Goal: Information Seeking & Learning: Learn about a topic

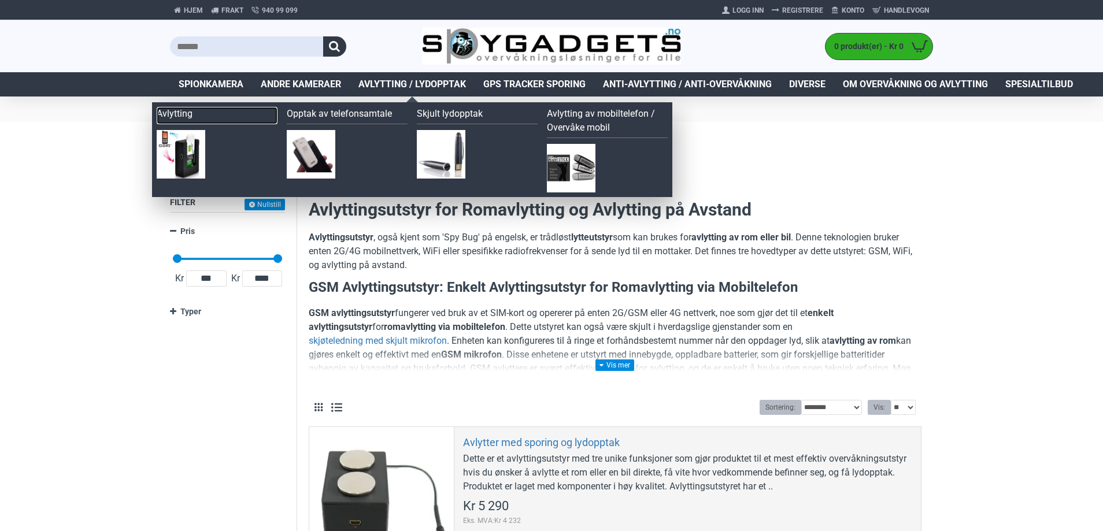
click at [181, 112] on link "Avlytting" at bounding box center [217, 115] width 121 height 17
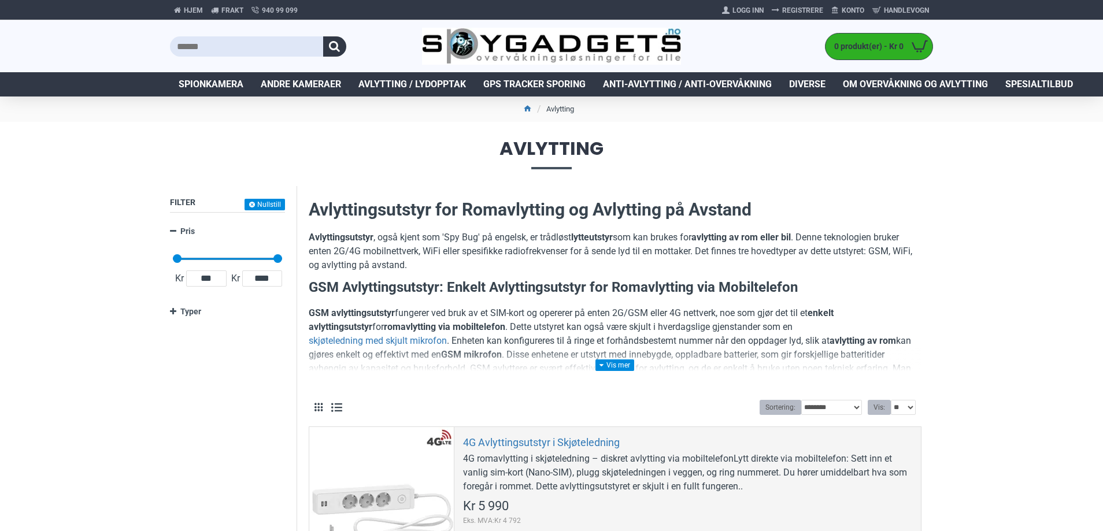
scroll to position [116, 0]
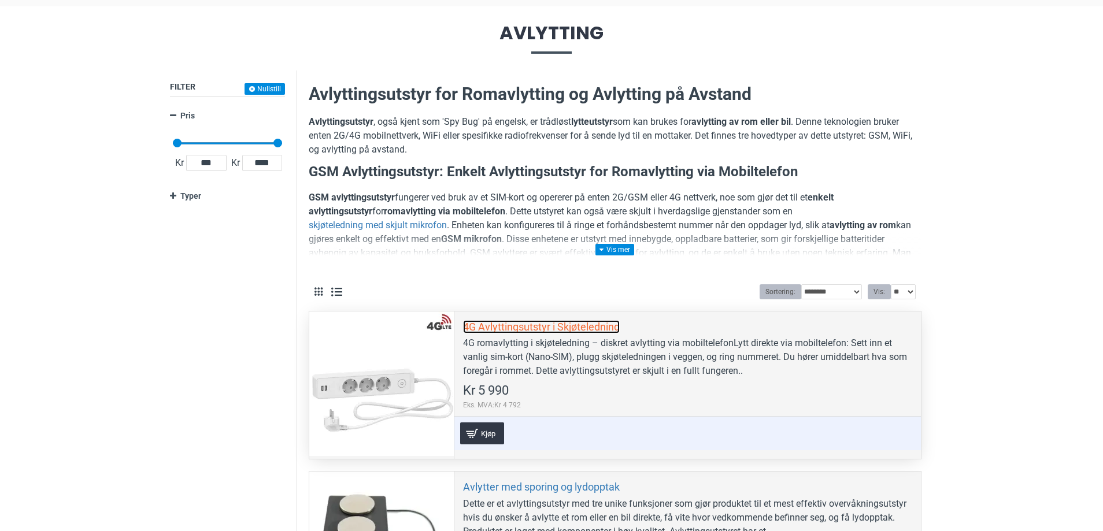
click at [496, 327] on link "4G Avlyttingsutstyr i Skjøteledning" at bounding box center [541, 326] width 157 height 13
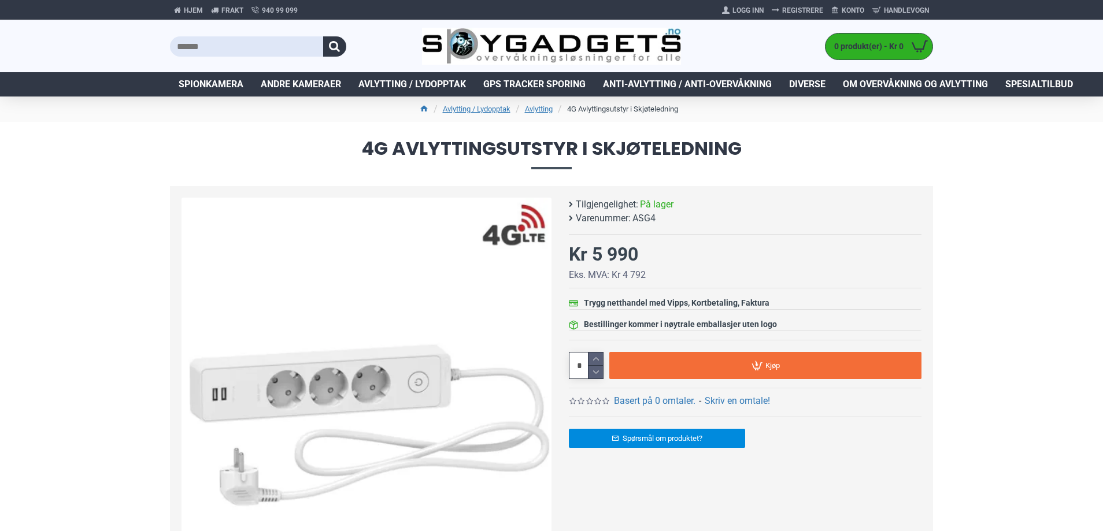
click at [640, 217] on span "ASG4" at bounding box center [644, 219] width 23 height 14
copy span "ASG4"
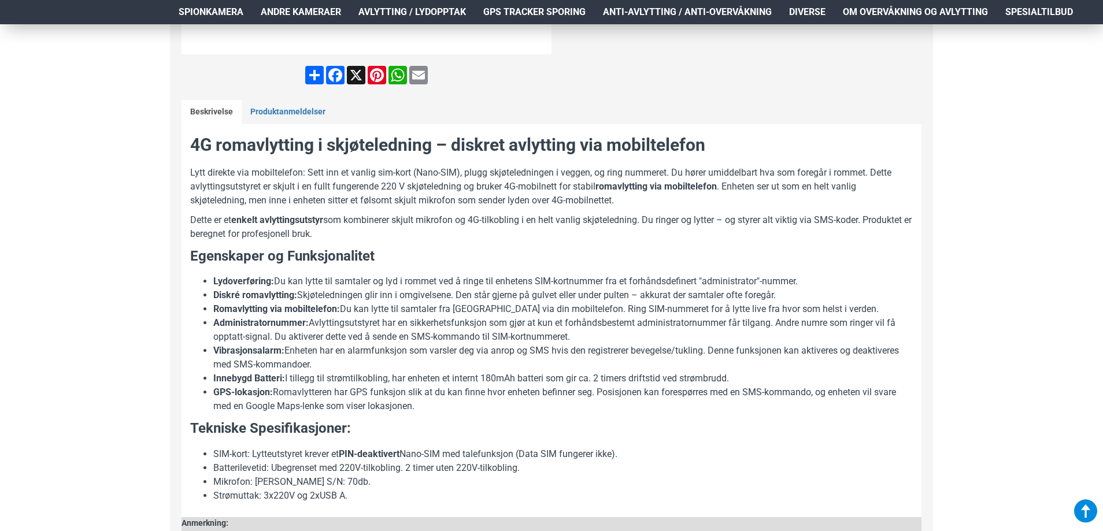
scroll to position [520, 0]
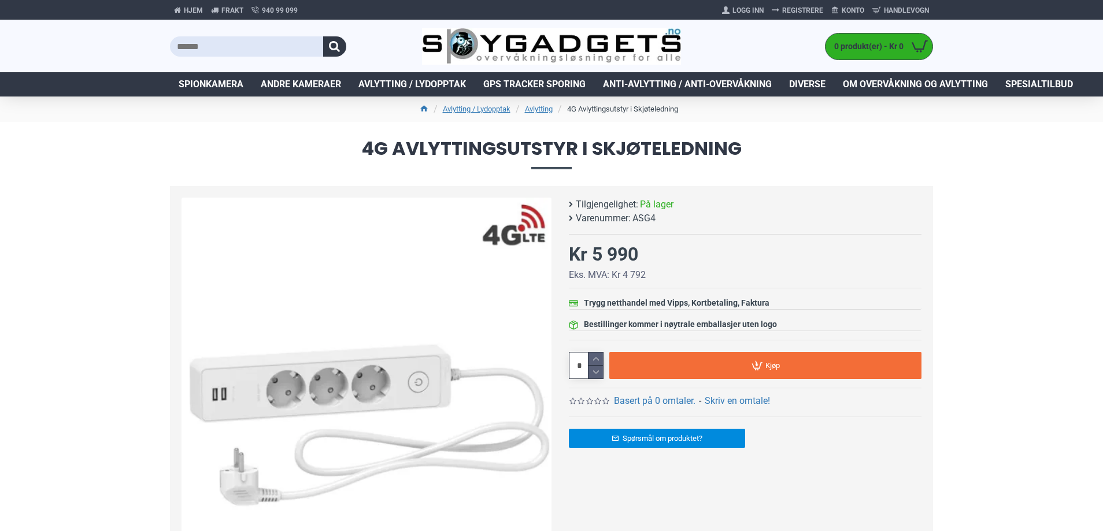
click at [642, 217] on span "ASG4" at bounding box center [644, 219] width 23 height 14
copy span "ASG4"
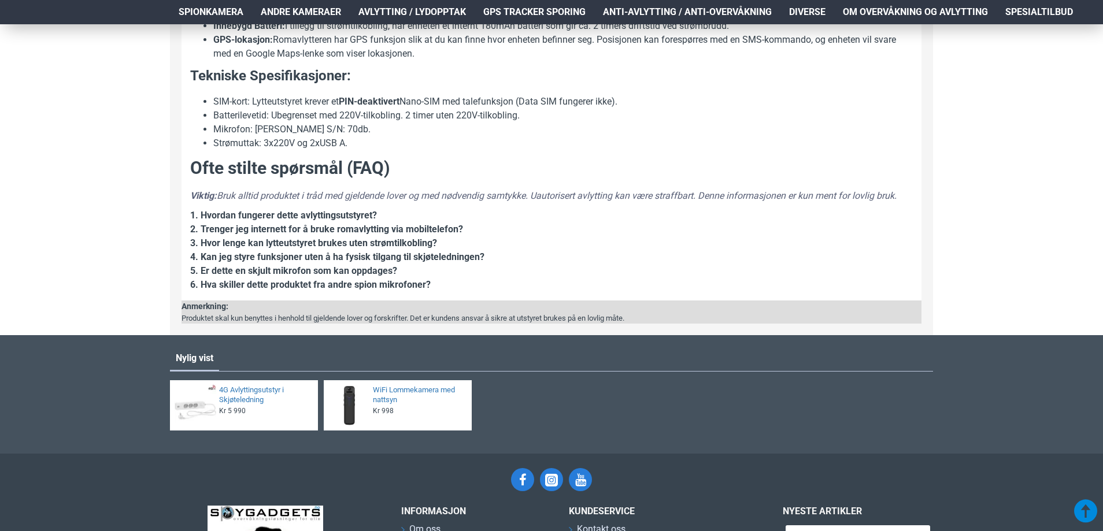
scroll to position [867, 0]
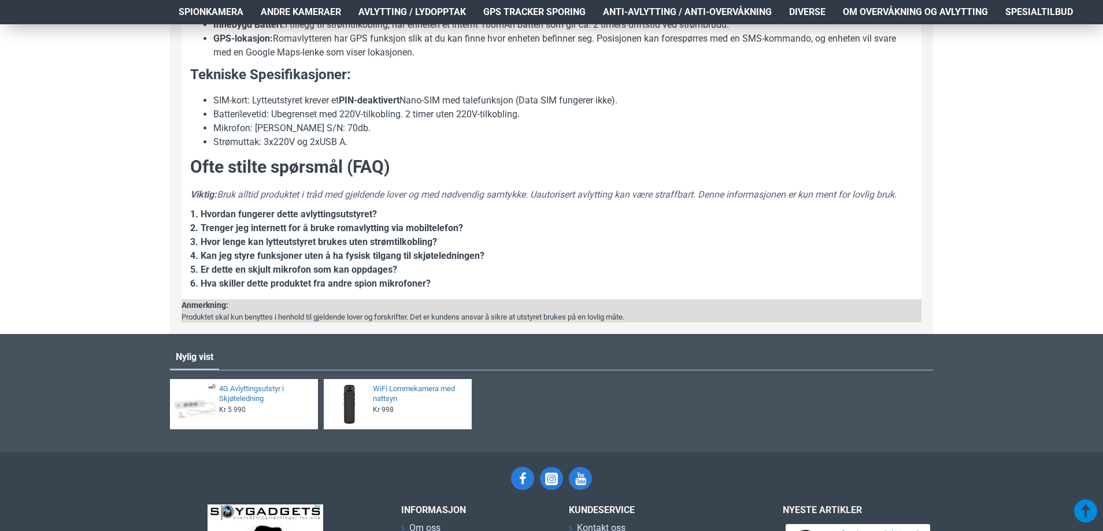
click at [194, 212] on strong "1. Hvordan fungerer dette avlyttingsutstyret?" at bounding box center [283, 214] width 187 height 11
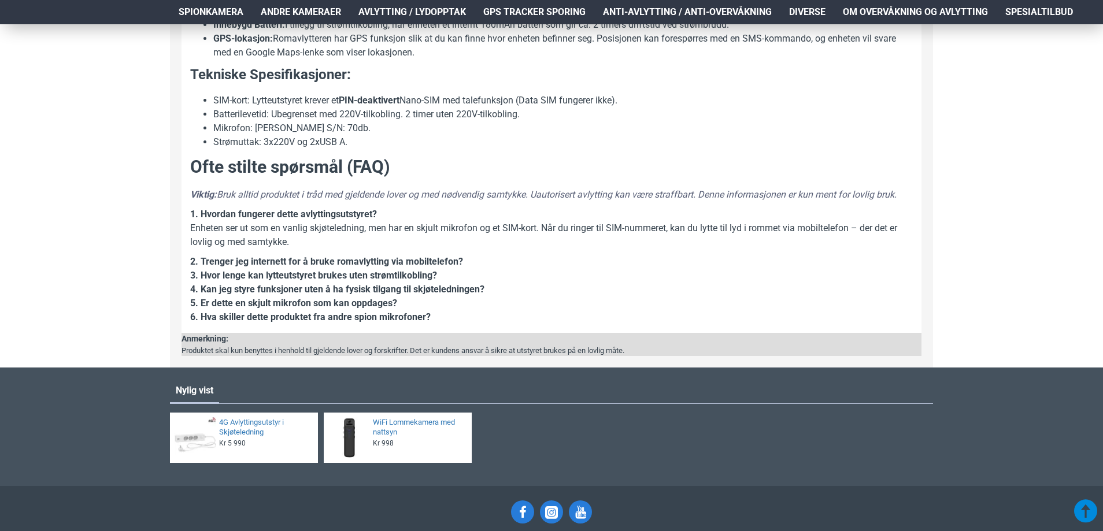
click at [191, 214] on strong "1. Hvordan fungerer dette avlyttingsutstyret?" at bounding box center [283, 214] width 187 height 11
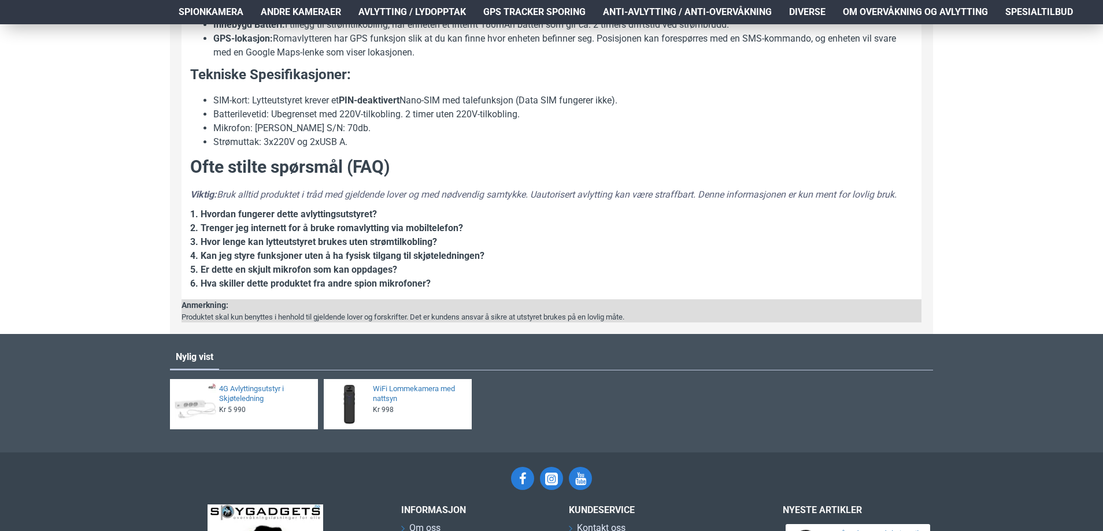
click at [264, 216] on strong "1. Hvordan fungerer dette avlyttingsutstyret?" at bounding box center [283, 214] width 187 height 11
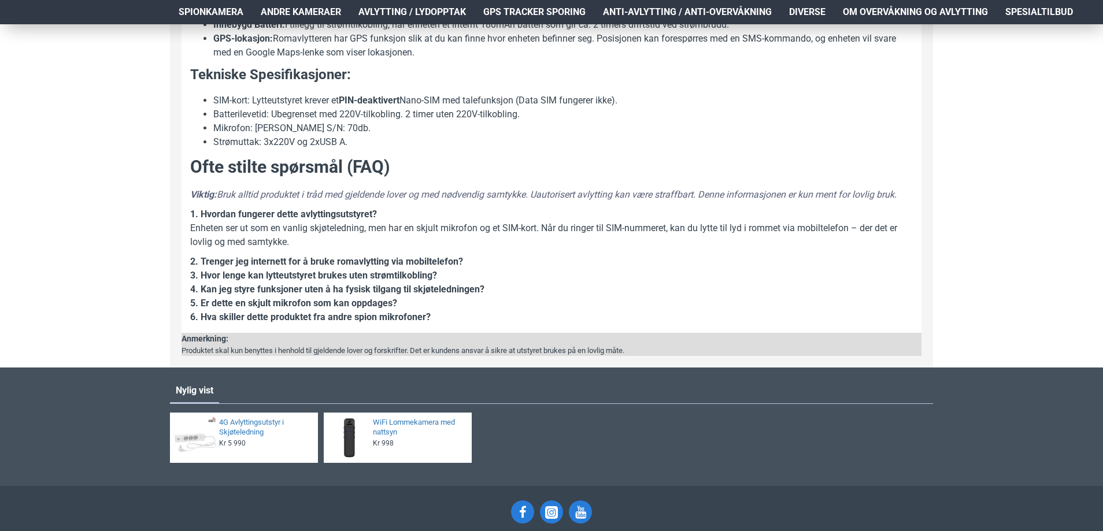
click at [265, 209] on strong "1. Hvordan fungerer dette avlyttingsutstyret?" at bounding box center [283, 214] width 187 height 11
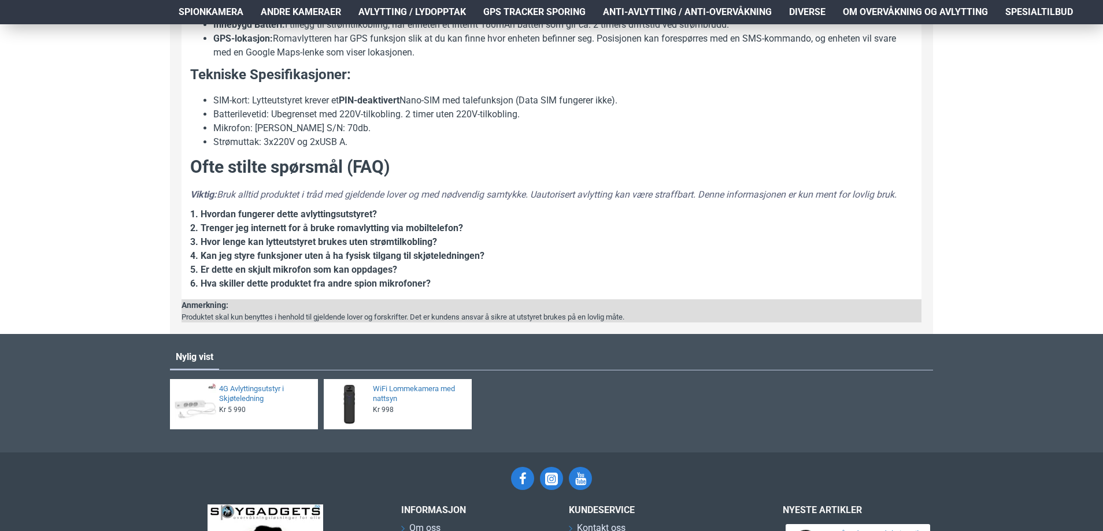
click at [250, 213] on strong "1. Hvordan fungerer dette avlyttingsutstyret?" at bounding box center [283, 214] width 187 height 11
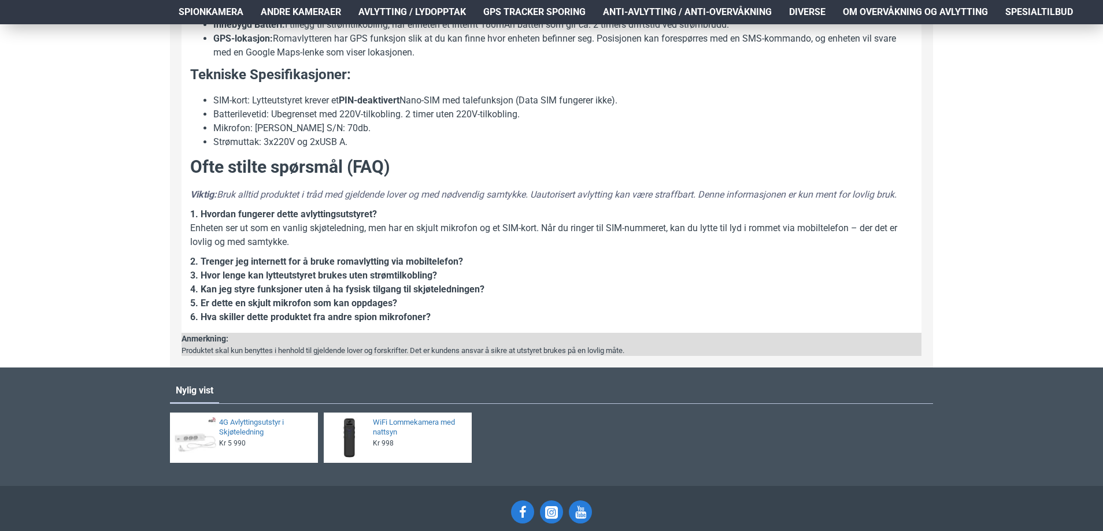
click at [250, 217] on strong "1. Hvordan fungerer dette avlyttingsutstyret?" at bounding box center [283, 214] width 187 height 11
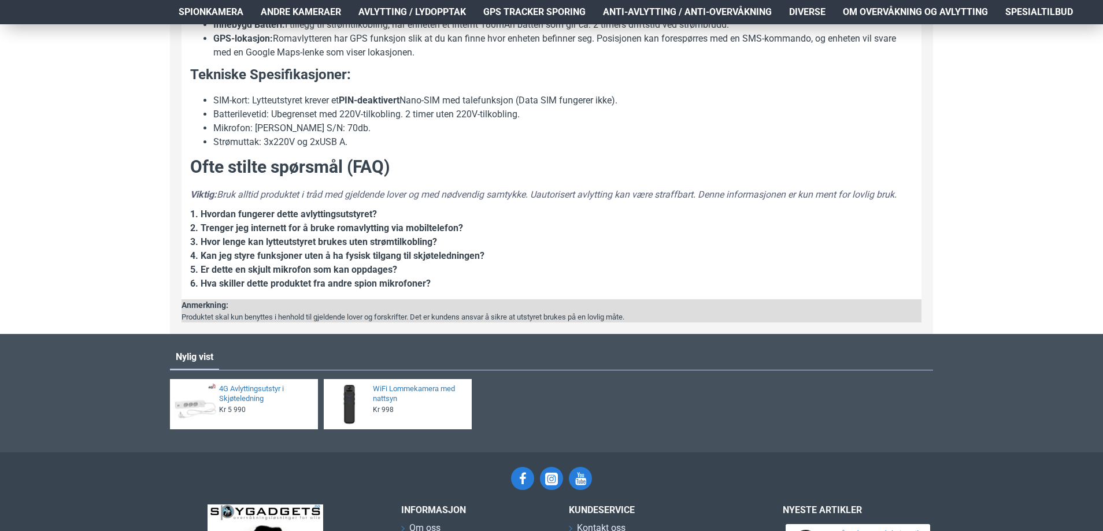
click at [251, 213] on strong "1. Hvordan fungerer dette avlyttingsutstyret?" at bounding box center [283, 214] width 187 height 11
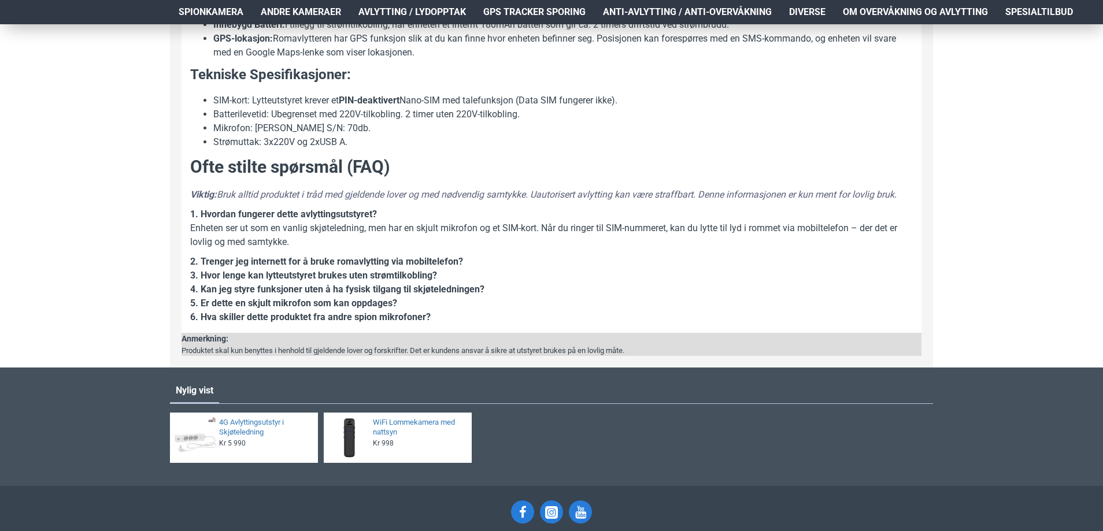
click at [251, 213] on strong "1. Hvordan fungerer dette avlyttingsutstyret?" at bounding box center [283, 214] width 187 height 11
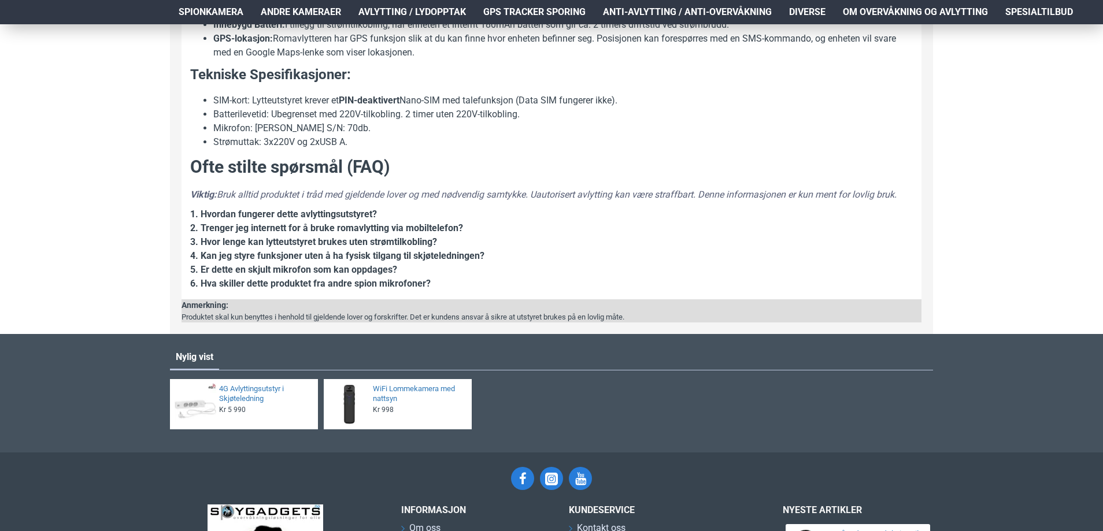
click at [251, 213] on strong "1. Hvordan fungerer dette avlyttingsutstyret?" at bounding box center [283, 214] width 187 height 11
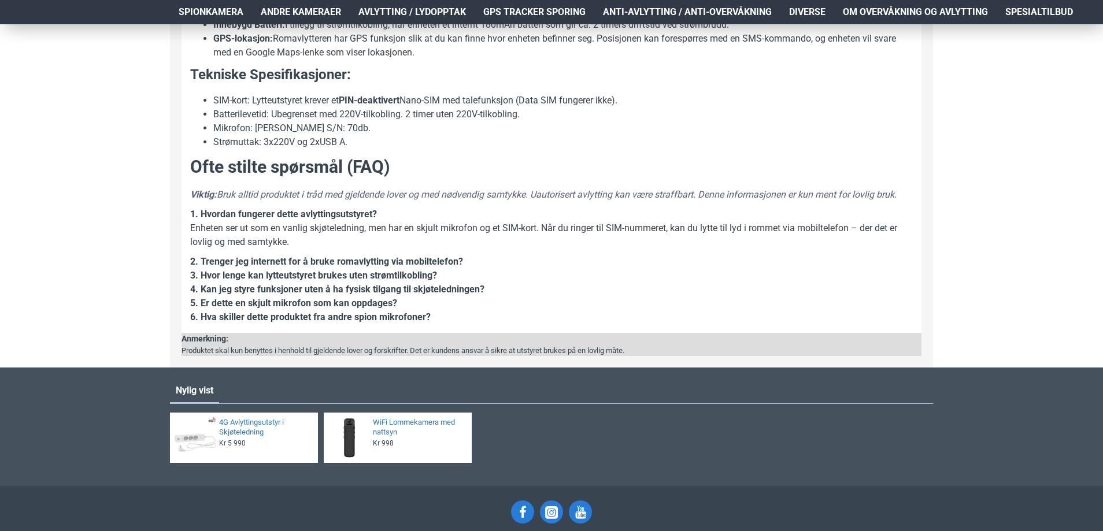
click at [251, 213] on strong "1. Hvordan fungerer dette avlyttingsutstyret?" at bounding box center [283, 214] width 187 height 11
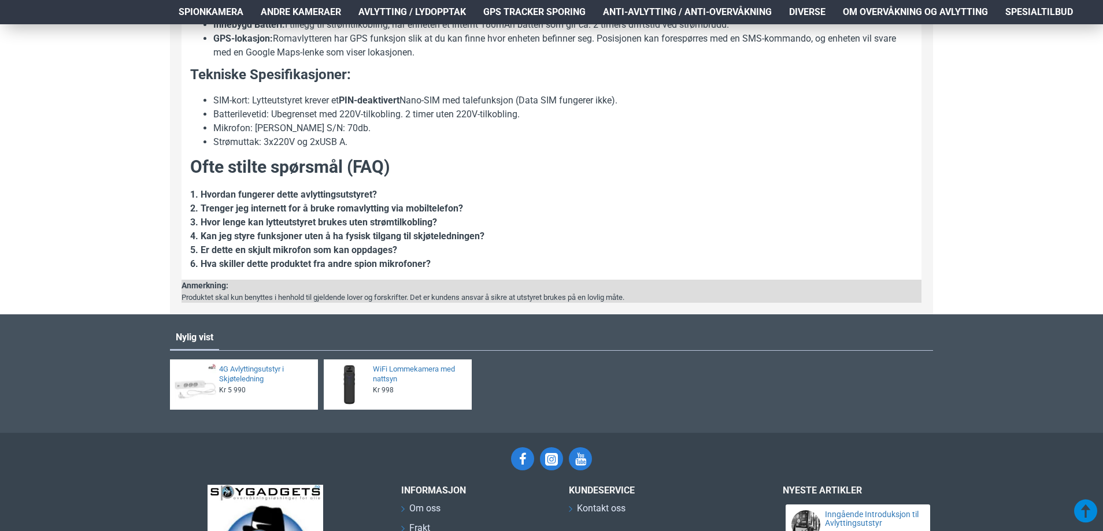
click at [228, 192] on strong "1. Hvordan fungerer dette avlyttingsutstyret?" at bounding box center [283, 194] width 187 height 11
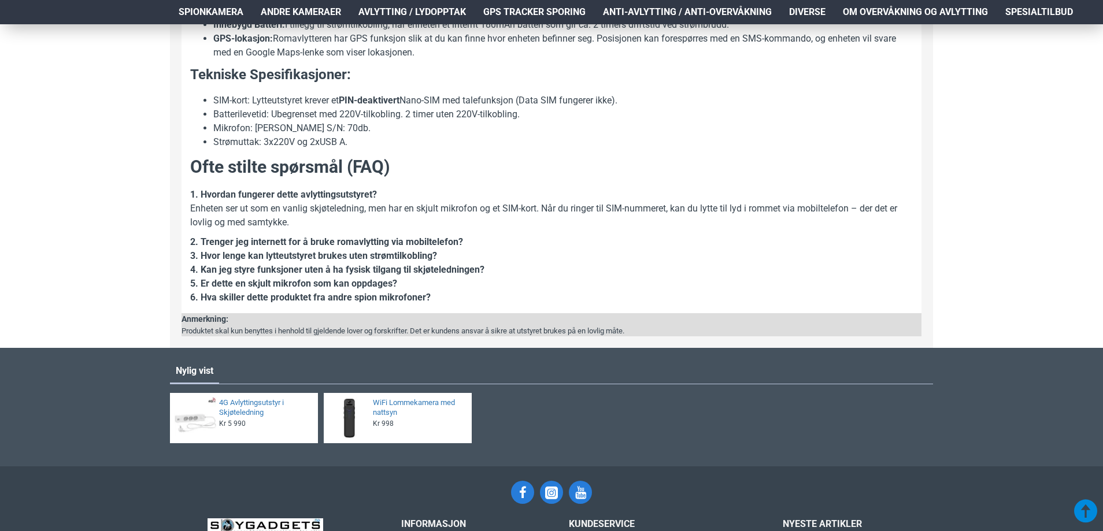
click at [220, 197] on strong "1. Hvordan fungerer dette avlyttingsutstyret?" at bounding box center [283, 194] width 187 height 11
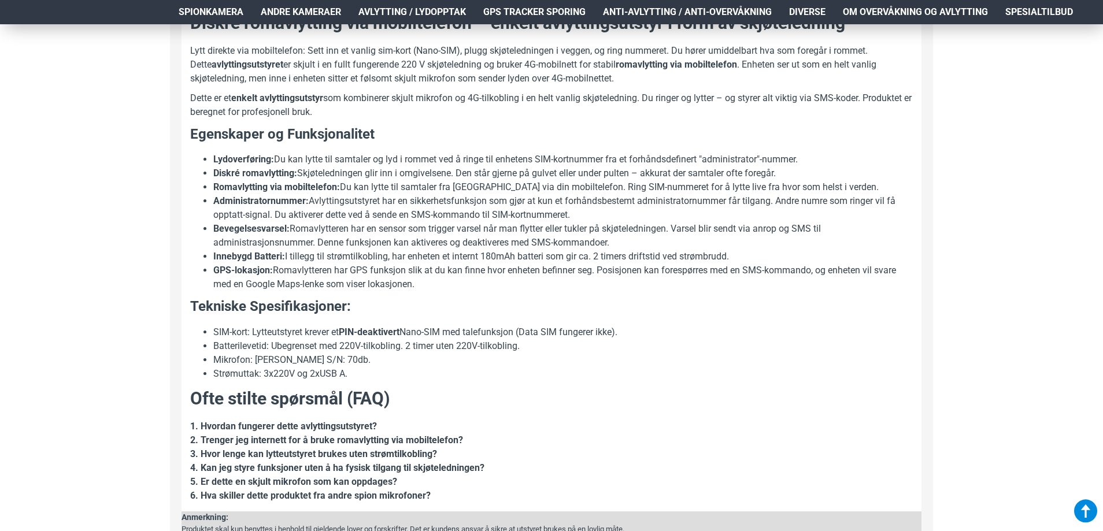
scroll to position [636, 0]
click at [220, 428] on strong "1. Hvordan fungerer dette avlyttingsutstyret?" at bounding box center [283, 425] width 187 height 11
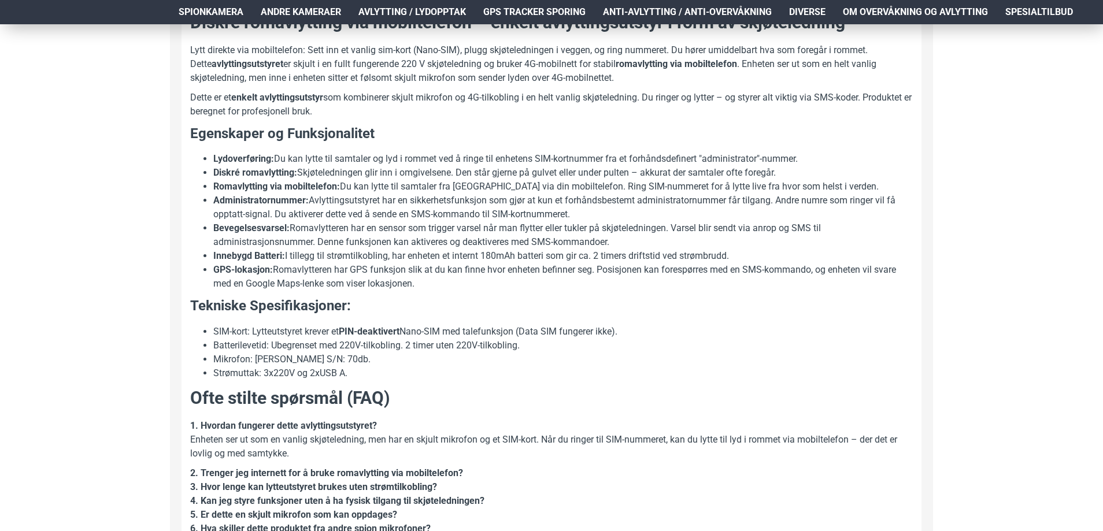
click at [224, 426] on strong "1. Hvordan fungerer dette avlyttingsutstyret?" at bounding box center [283, 425] width 187 height 11
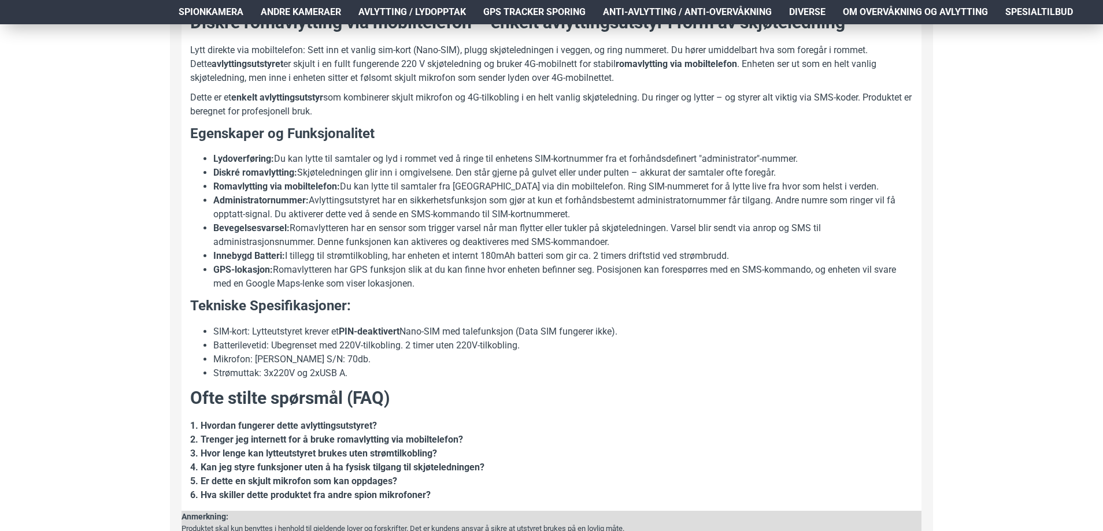
click at [221, 439] on strong "2. Trenger jeg internett for å bruke romavlytting via mobiltelefon?" at bounding box center [326, 439] width 273 height 11
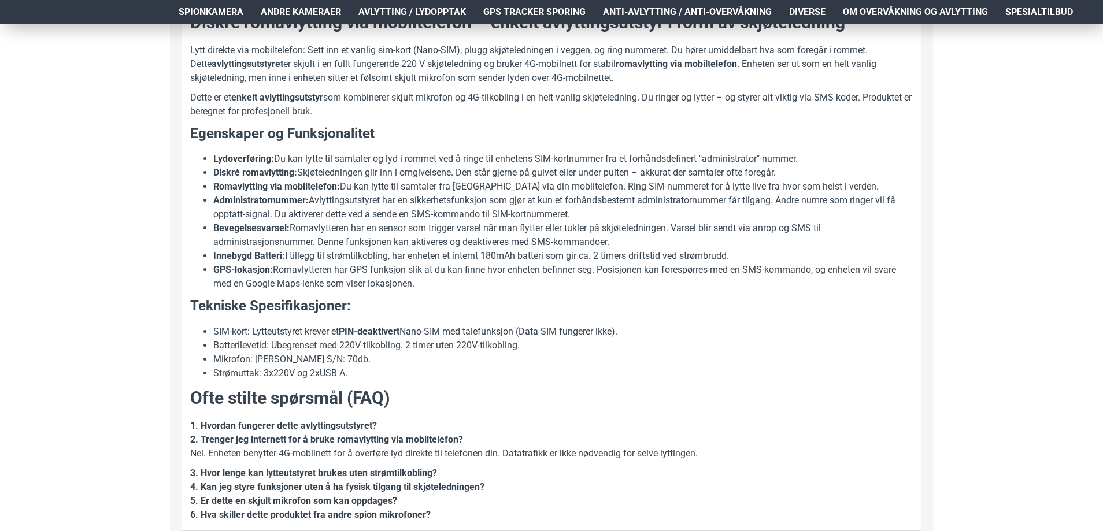
click at [226, 423] on strong "1. Hvordan fungerer dette avlyttingsutstyret?" at bounding box center [283, 425] width 187 height 11
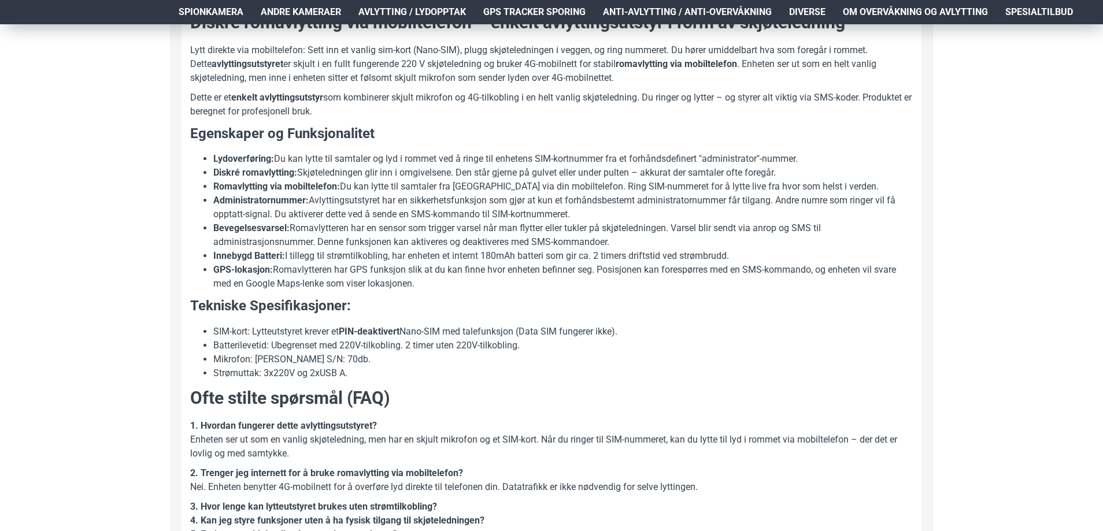
click at [261, 424] on strong "1. Hvordan fungerer dette avlyttingsutstyret?" at bounding box center [283, 425] width 187 height 11
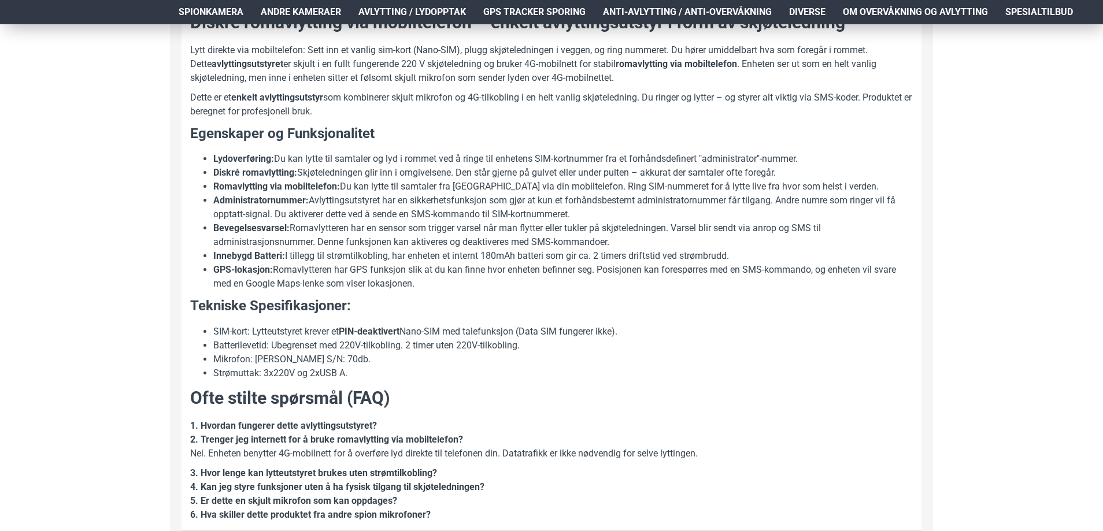
click at [240, 443] on strong "2. Trenger jeg internett for å bruke romavlytting via mobiltelefon?" at bounding box center [326, 439] width 273 height 11
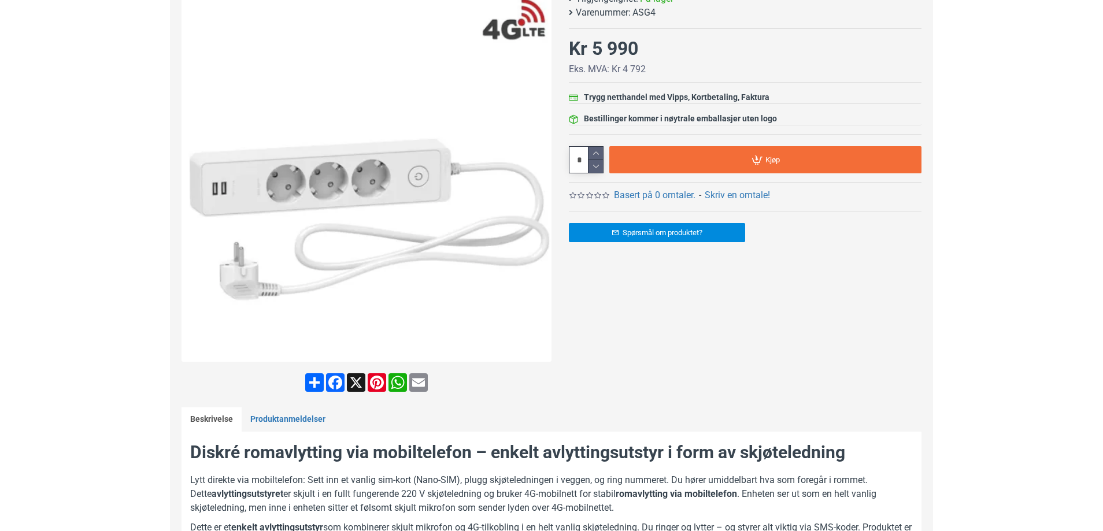
scroll to position [0, 0]
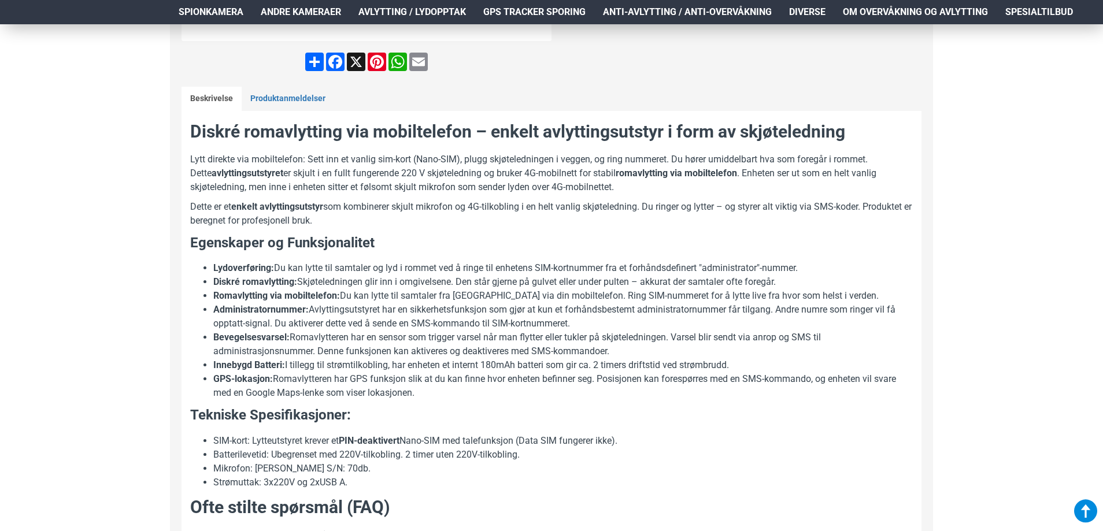
scroll to position [694, 0]
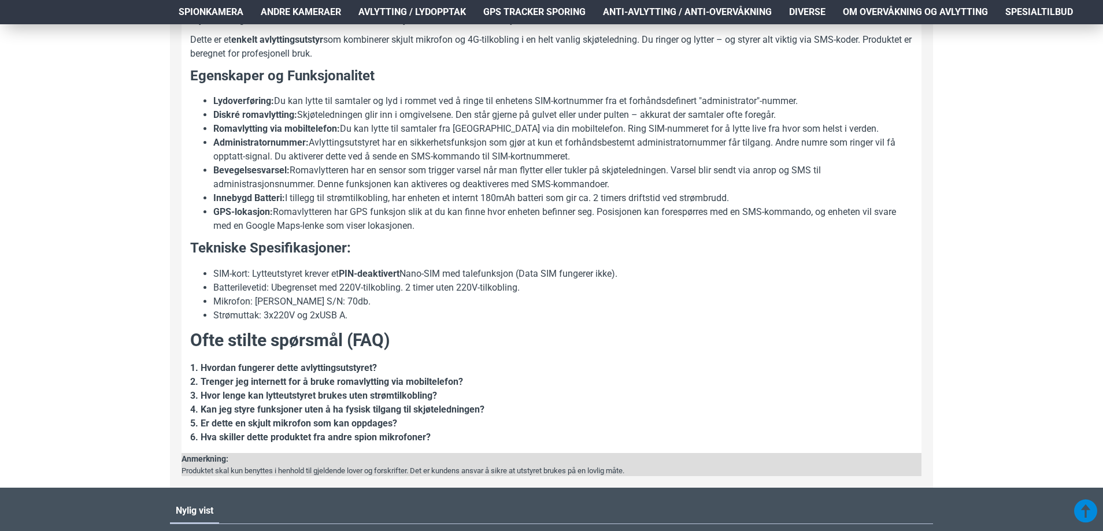
click at [249, 368] on strong "1. Hvordan fungerer dette avlyttingsutstyret?" at bounding box center [283, 368] width 187 height 11
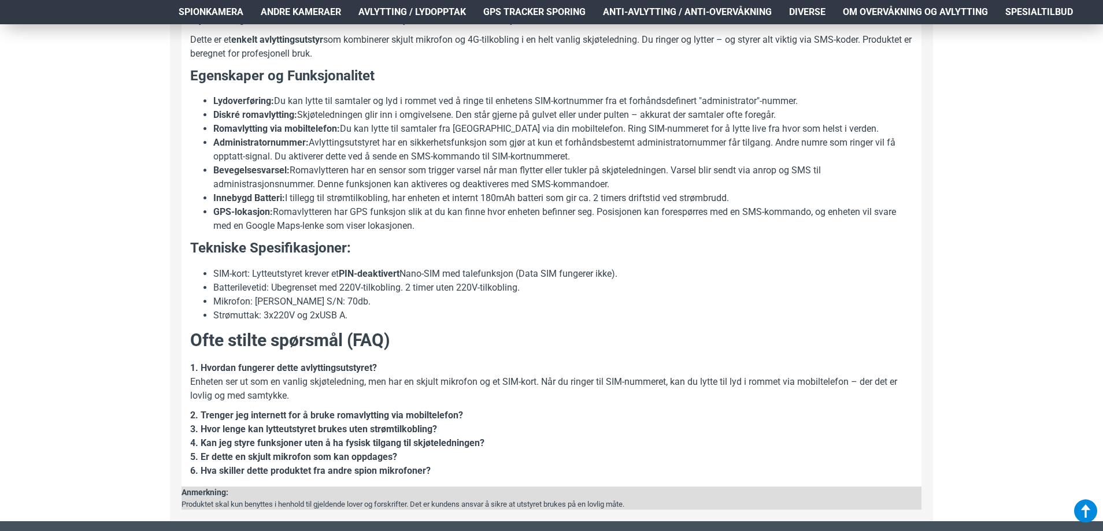
click at [251, 368] on strong "1. Hvordan fungerer dette avlyttingsutstyret?" at bounding box center [283, 368] width 187 height 11
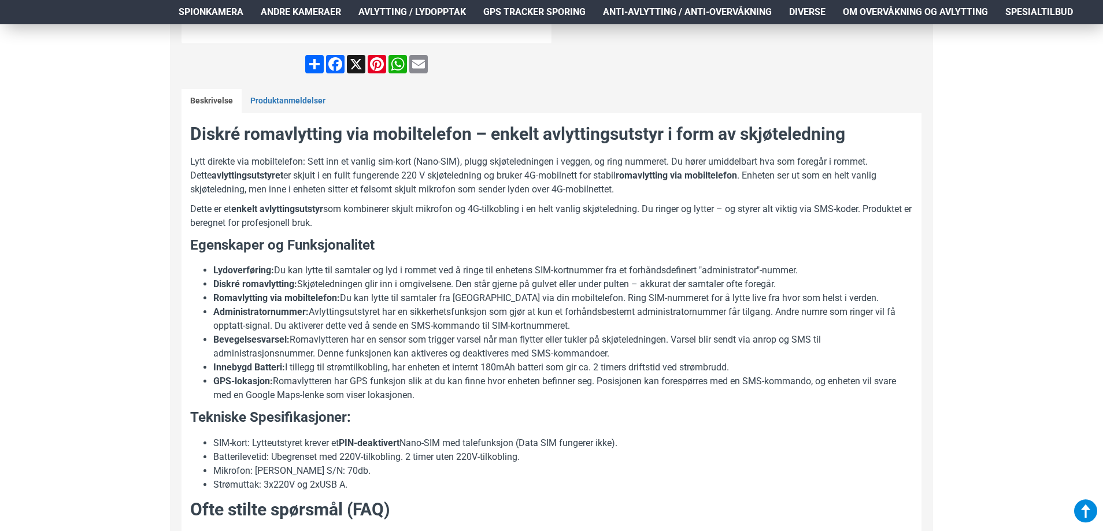
scroll to position [347, 0]
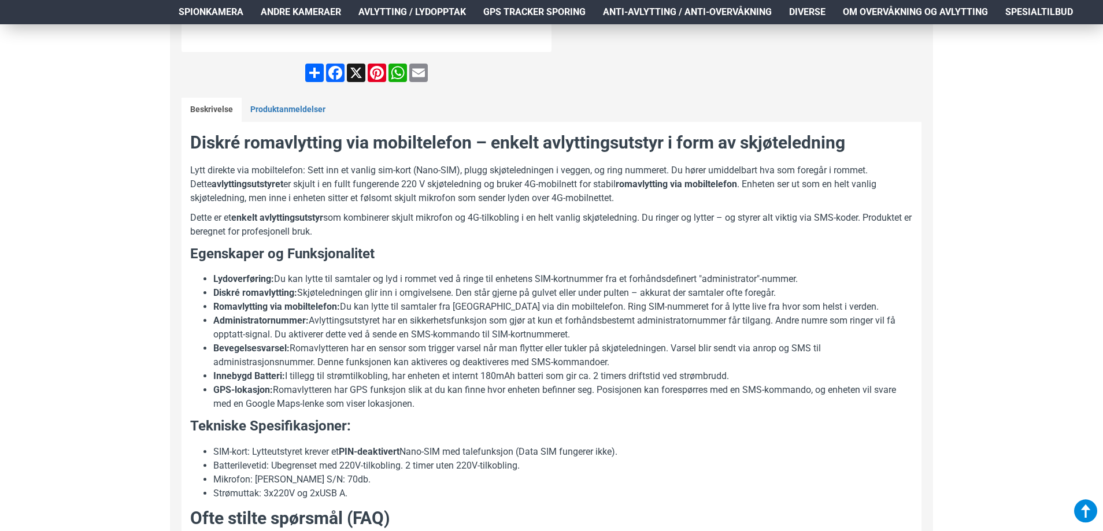
scroll to position [636, 0]
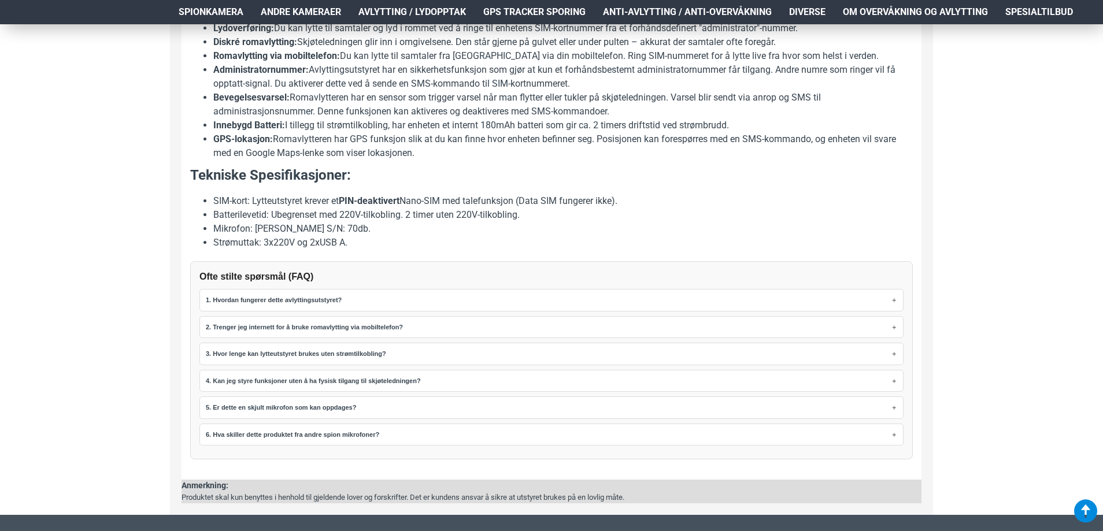
scroll to position [752, 0]
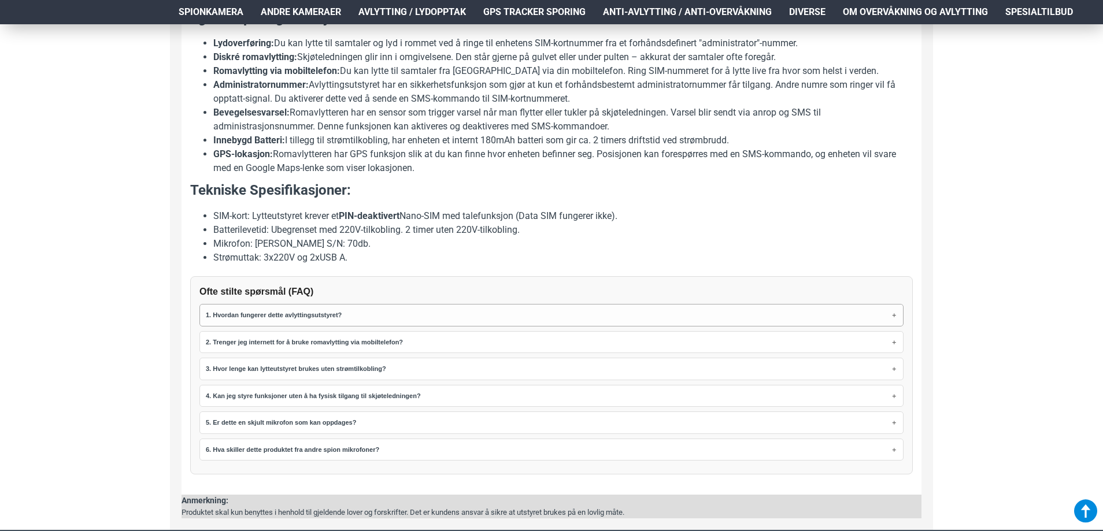
click at [283, 321] on summary "1. Hvordan fungerer dette avlyttingsutstyret?" at bounding box center [552, 316] width 692 height 16
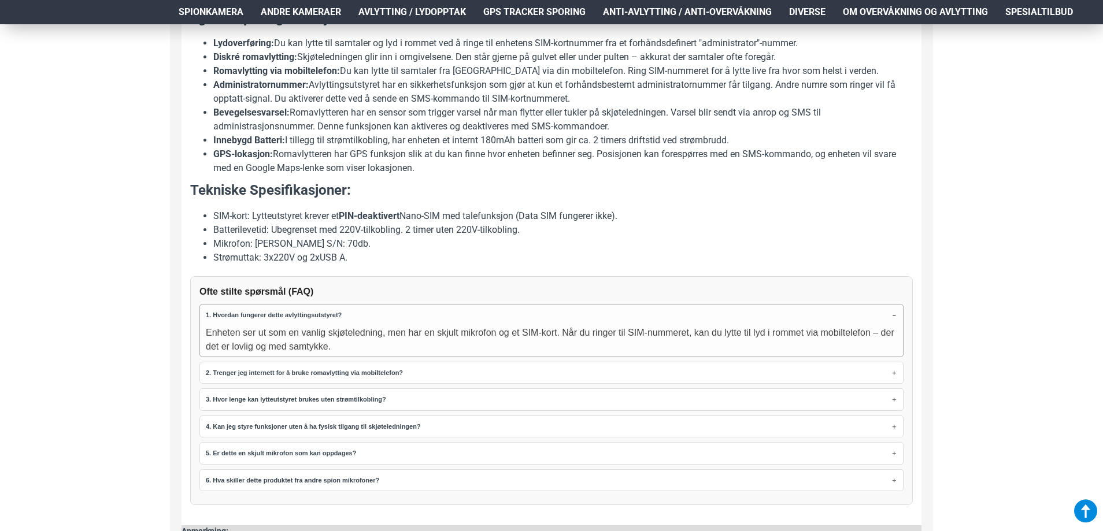
click at [294, 315] on strong "1. Hvordan fungerer dette avlyttingsutstyret?" at bounding box center [274, 315] width 136 height 7
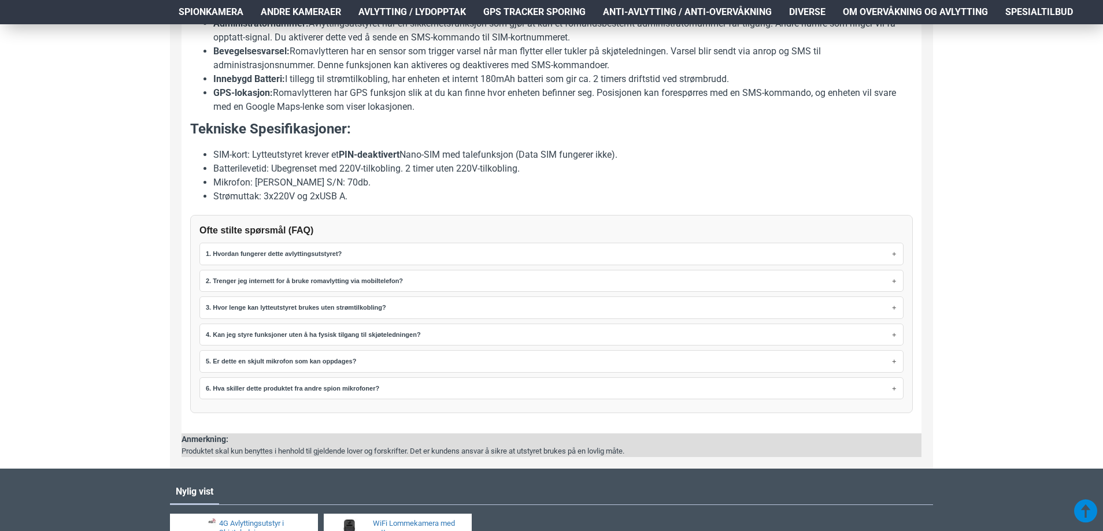
scroll to position [810, 0]
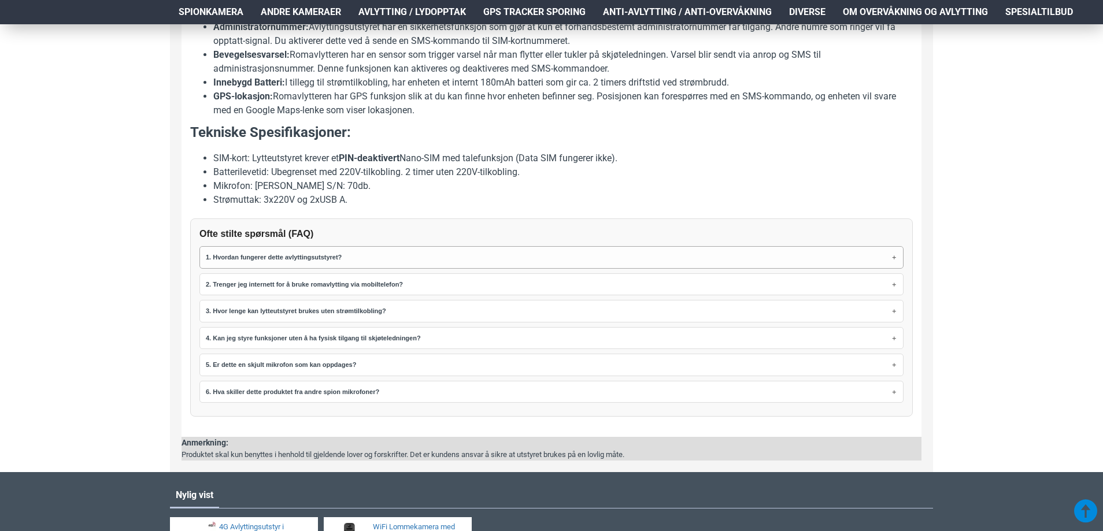
click at [721, 262] on summary "1. Hvordan fungerer dette avlyttingsutstyret?" at bounding box center [552, 258] width 692 height 16
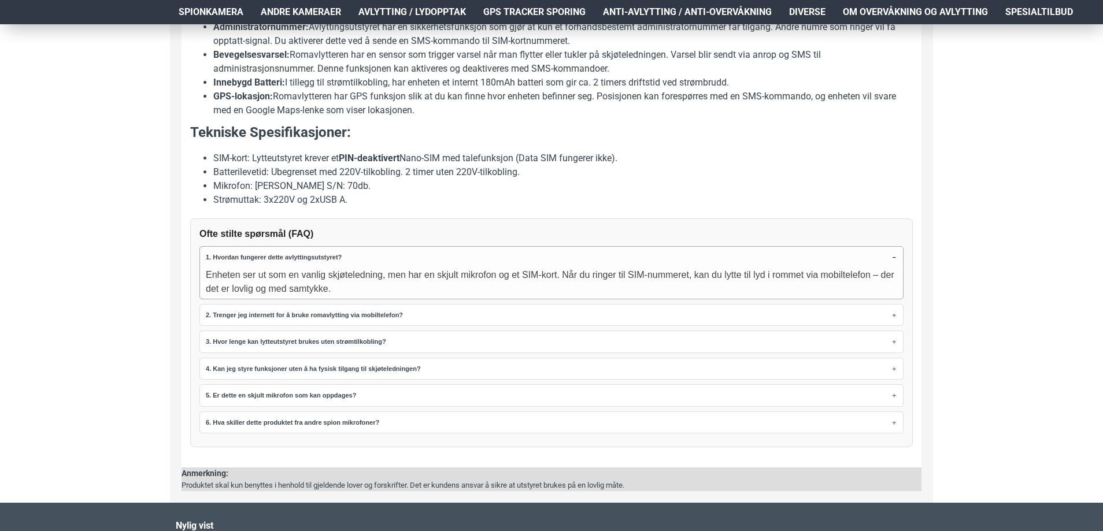
click at [722, 258] on summary "1. Hvordan fungerer dette avlyttingsutstyret?" at bounding box center [552, 258] width 692 height 16
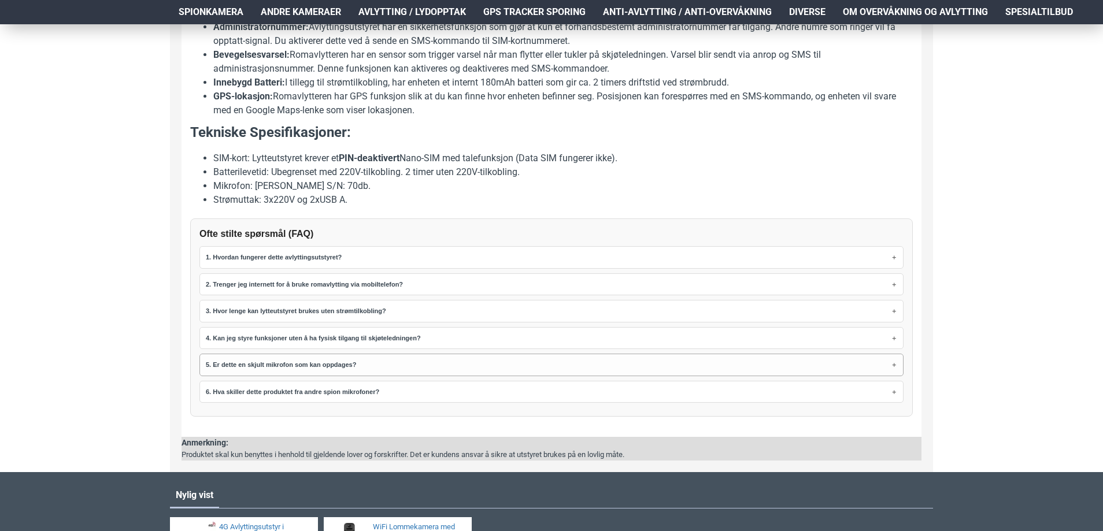
click at [373, 371] on summary "5. Er dette en skjult mikrofon som kan oppdages?" at bounding box center [552, 365] width 692 height 16
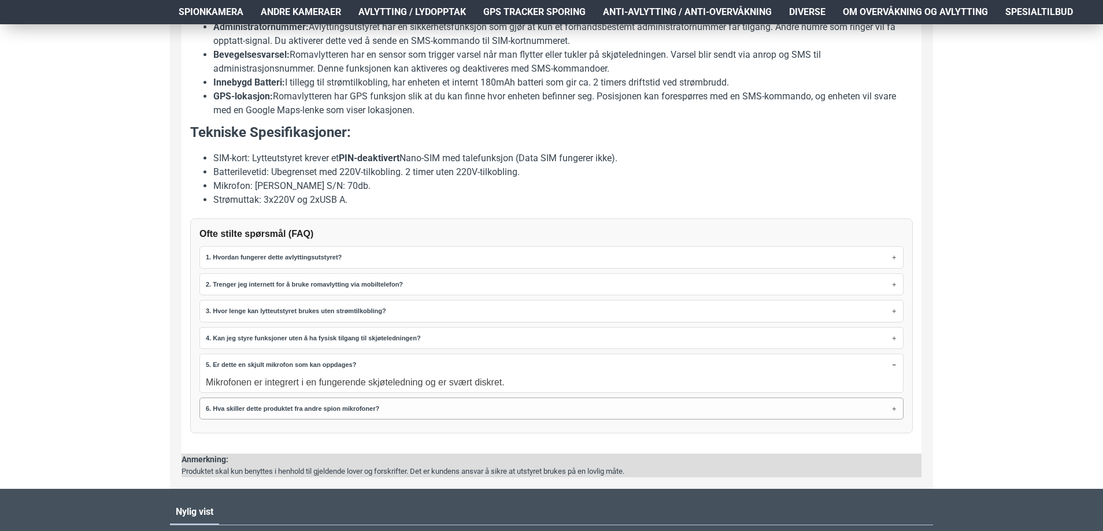
click at [264, 413] on summary "6. Hva skiller dette produktet fra andre spion mikrofoner?" at bounding box center [552, 409] width 692 height 16
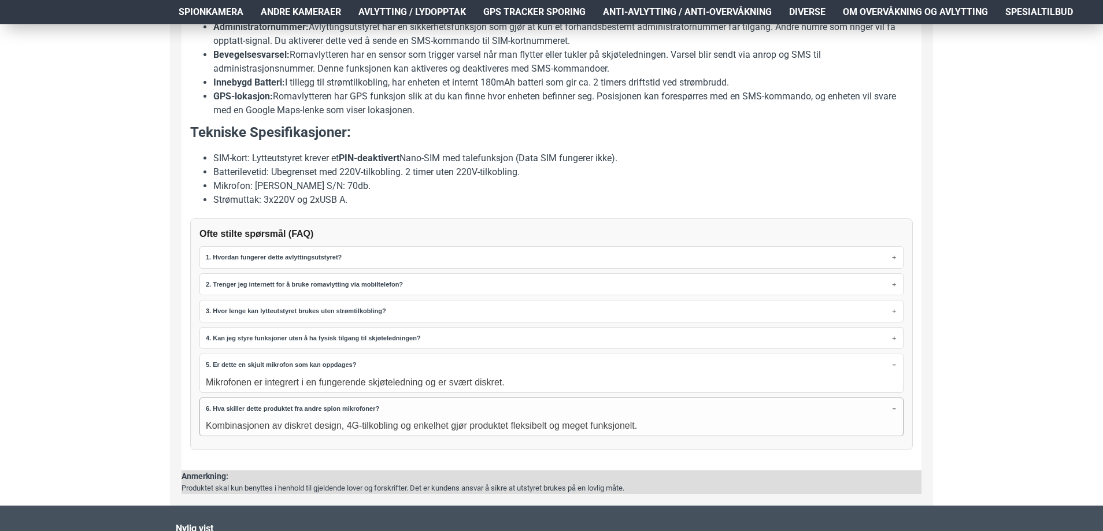
click at [895, 409] on summary "6. Hva skiller dette produktet fra andre spion mikrofoner?" at bounding box center [552, 409] width 692 height 16
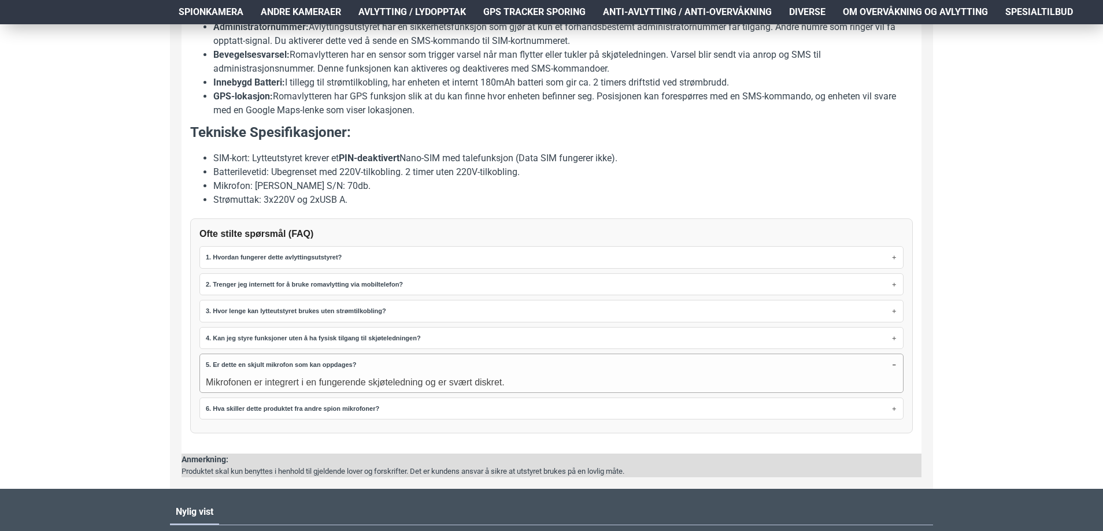
click at [888, 363] on summary "5. Er dette en skjult mikrofon som kan oppdages?" at bounding box center [552, 365] width 692 height 16
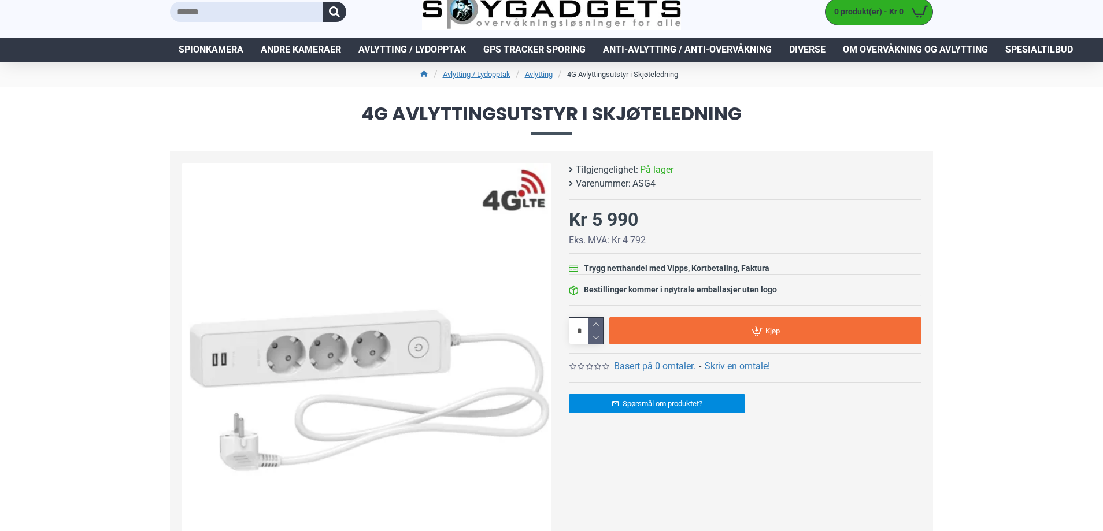
scroll to position [0, 0]
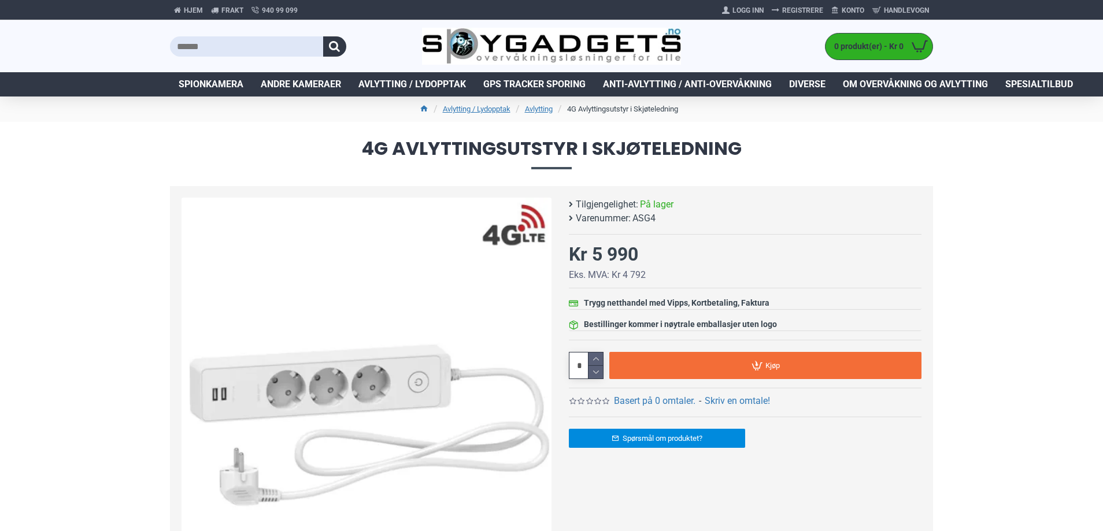
click at [638, 216] on span "ASG4" at bounding box center [644, 219] width 23 height 14
copy span "ASG4"
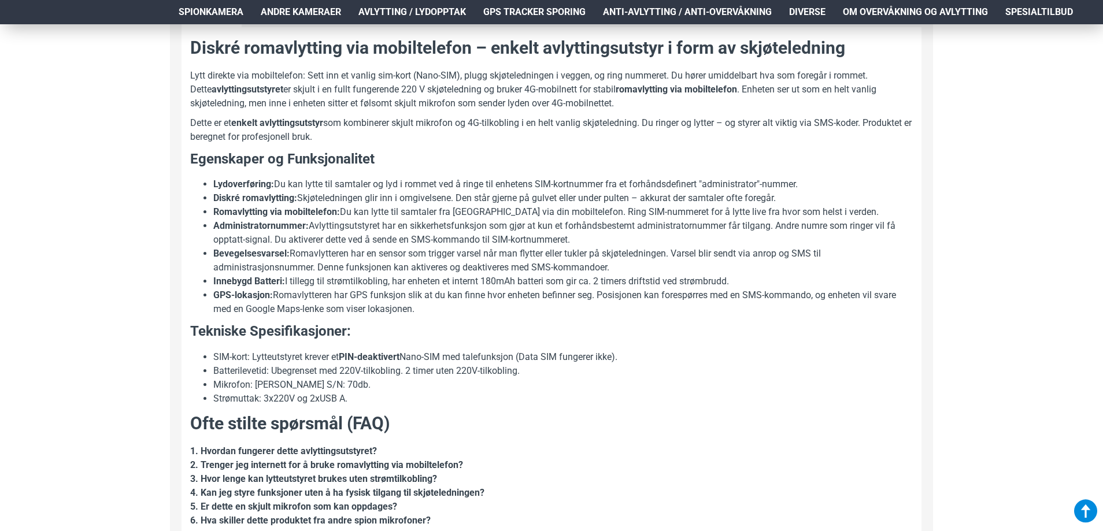
scroll to position [694, 0]
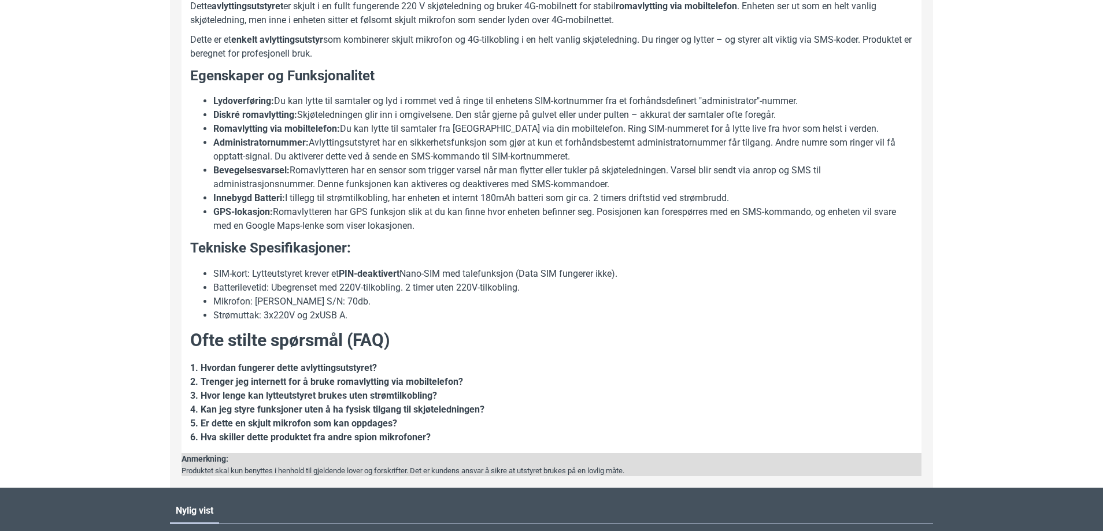
drag, startPoint x: 936, startPoint y: 131, endPoint x: 969, endPoint y: 122, distance: 34.6
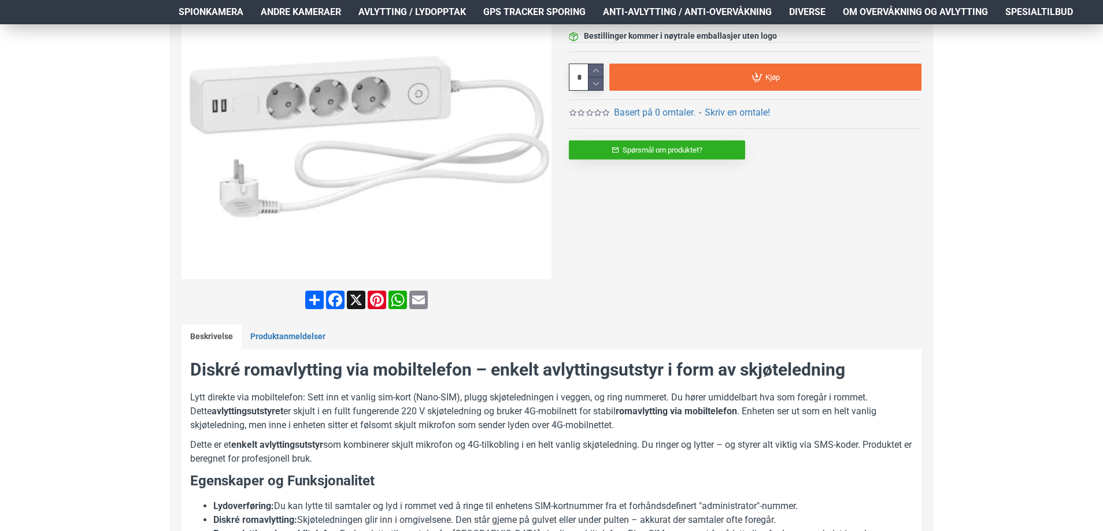
scroll to position [58, 0]
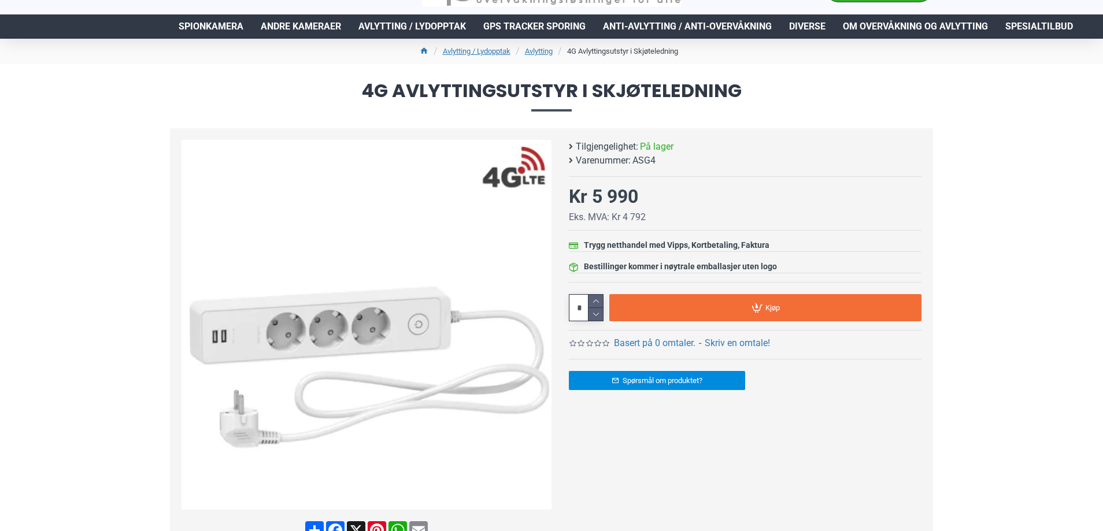
click at [644, 158] on span "ASG4" at bounding box center [644, 161] width 23 height 14
copy span "ASG4"
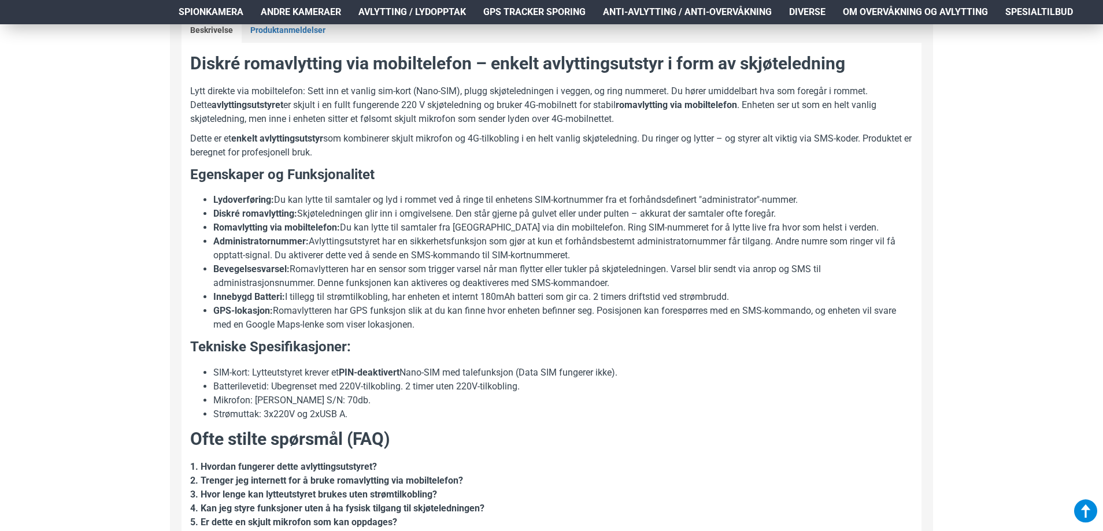
scroll to position [636, 0]
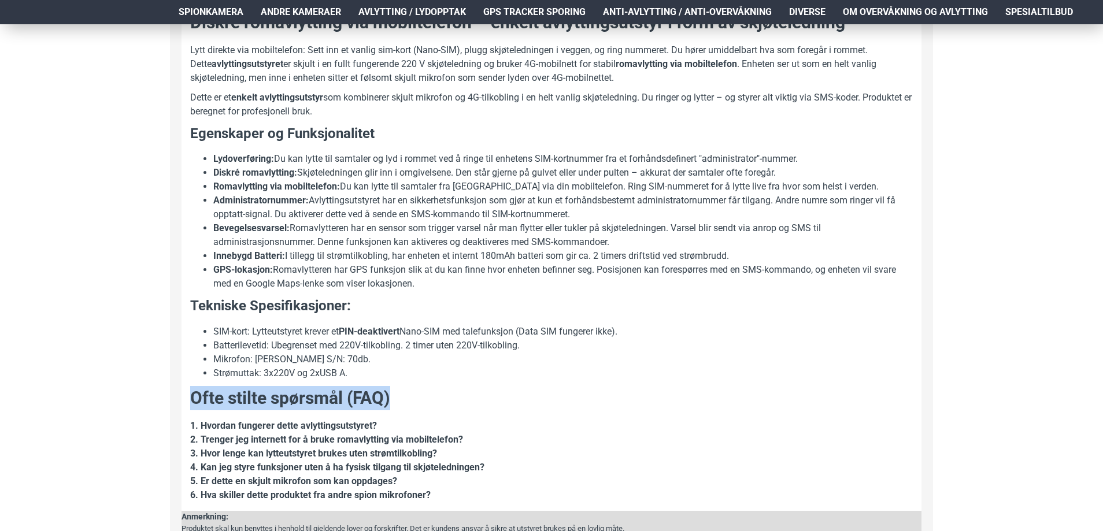
drag, startPoint x: 401, startPoint y: 395, endPoint x: 195, endPoint y: 380, distance: 205.8
click at [195, 380] on div "Diskré romavlytting via mobiltelefon – enkelt avlyttingsutstyr i form av skjøte…" at bounding box center [551, 256] width 723 height 492
copy strong "Ofte stilte spørsmål (FAQ)"
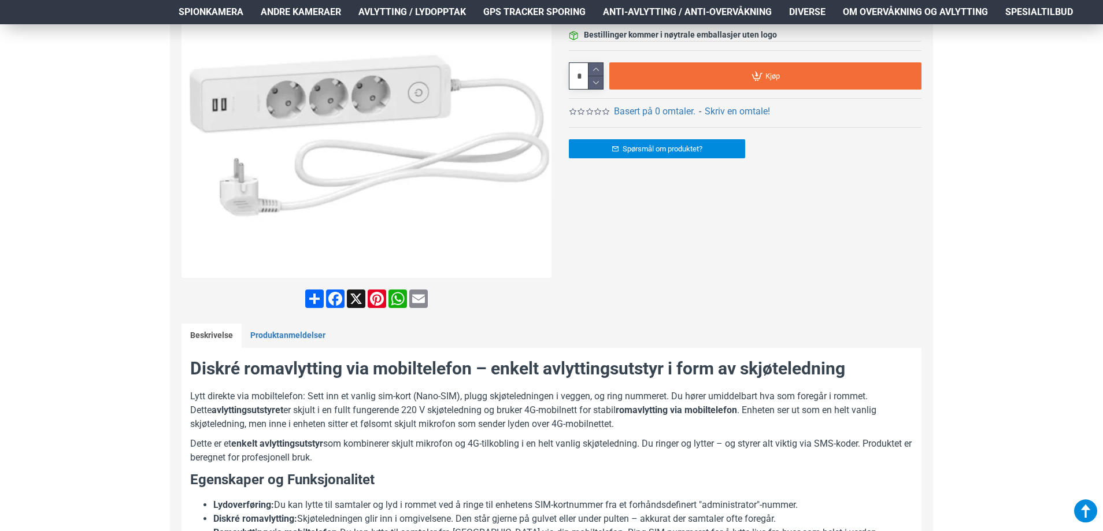
scroll to position [289, 0]
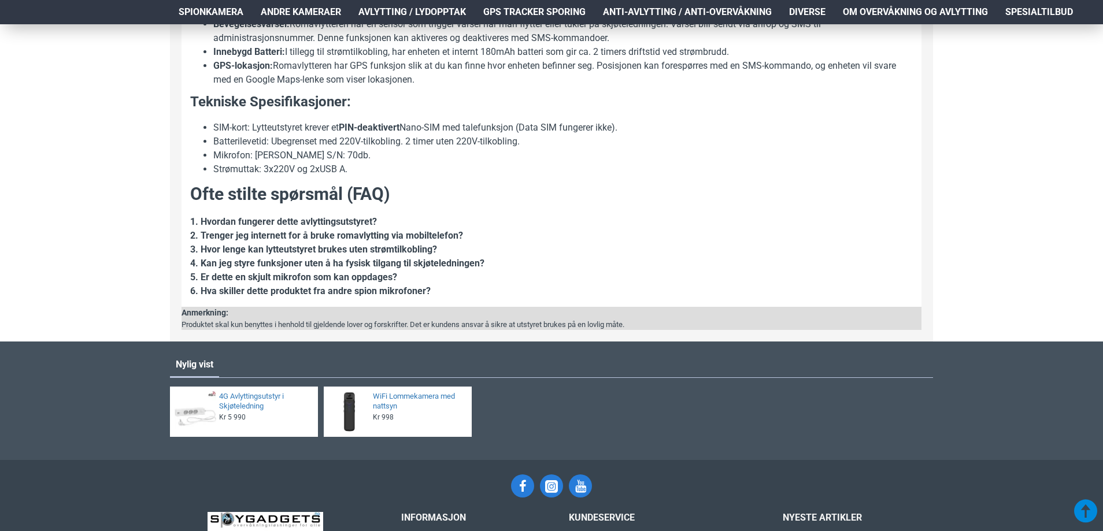
scroll to position [867, 0]
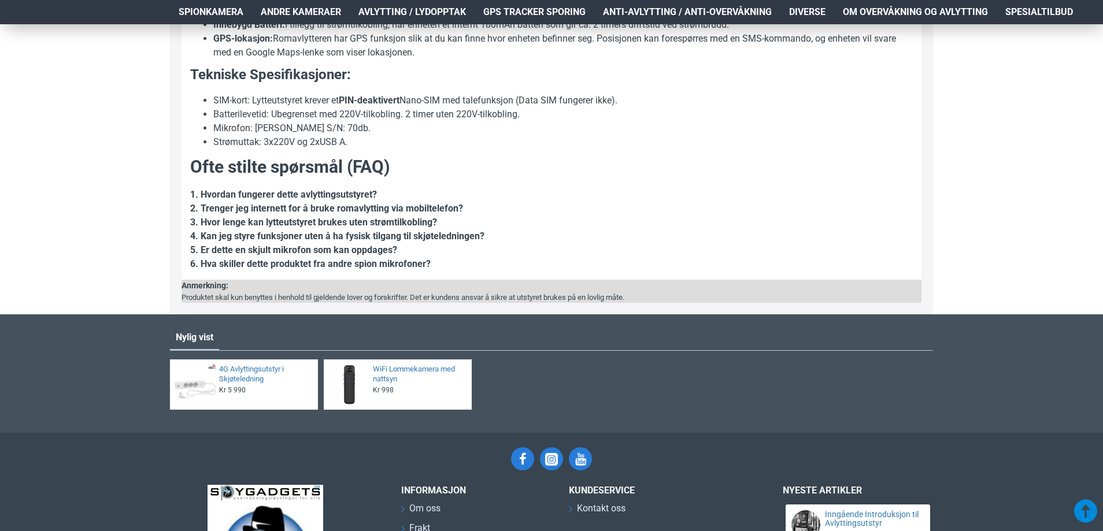
click at [254, 196] on strong "1. Hvordan fungerer dette avlyttingsutstyret?" at bounding box center [283, 194] width 187 height 11
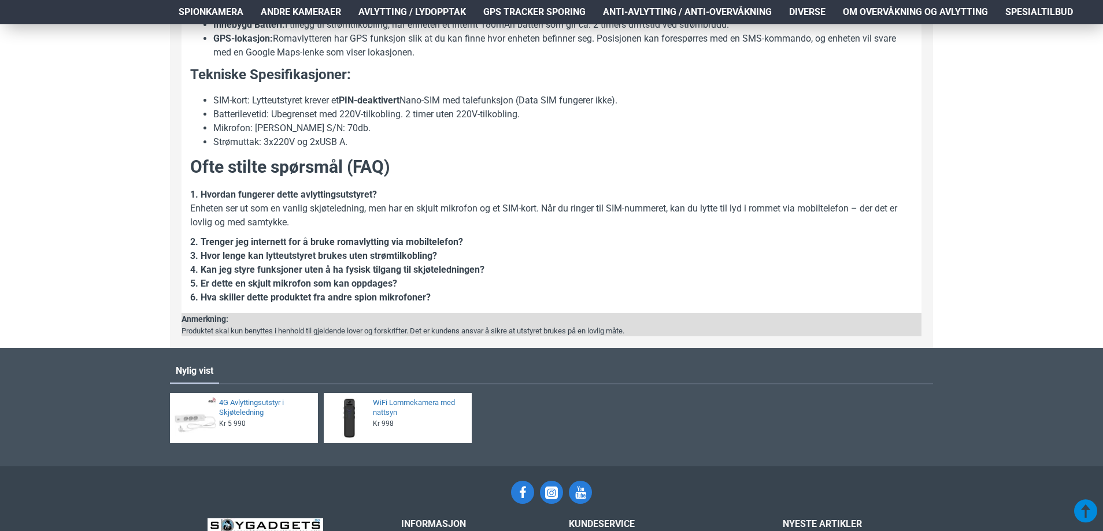
click at [254, 193] on strong "1. Hvordan fungerer dette avlyttingsutstyret?" at bounding box center [283, 194] width 187 height 11
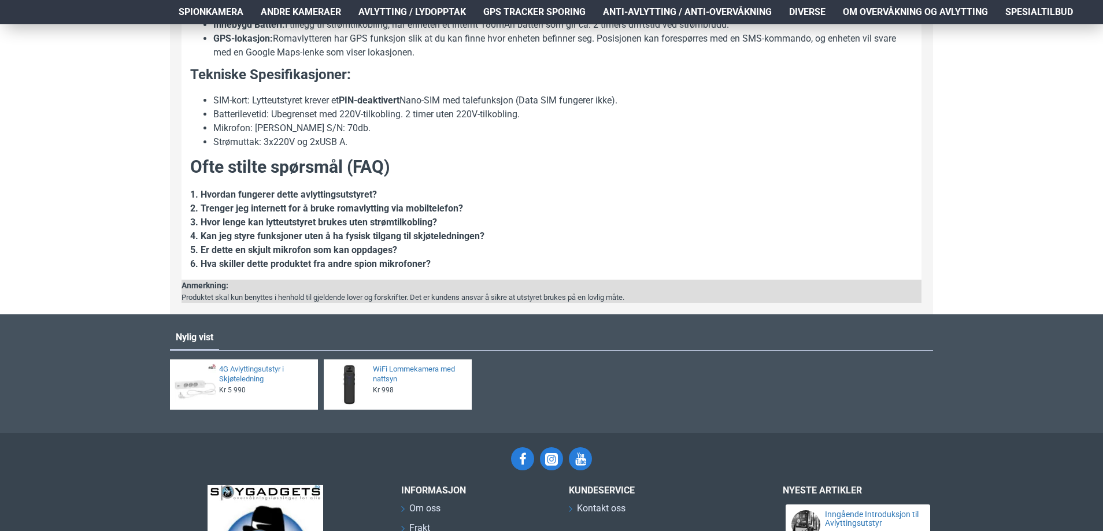
drag, startPoint x: 837, startPoint y: 202, endPoint x: 950, endPoint y: 168, distance: 117.8
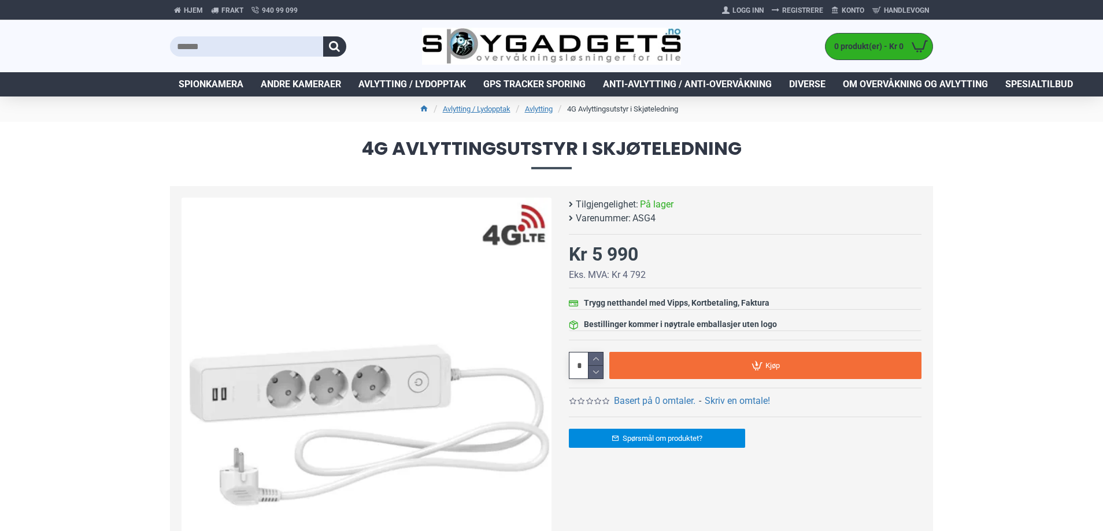
scroll to position [867, 0]
